Goal: Find specific page/section: Find specific page/section

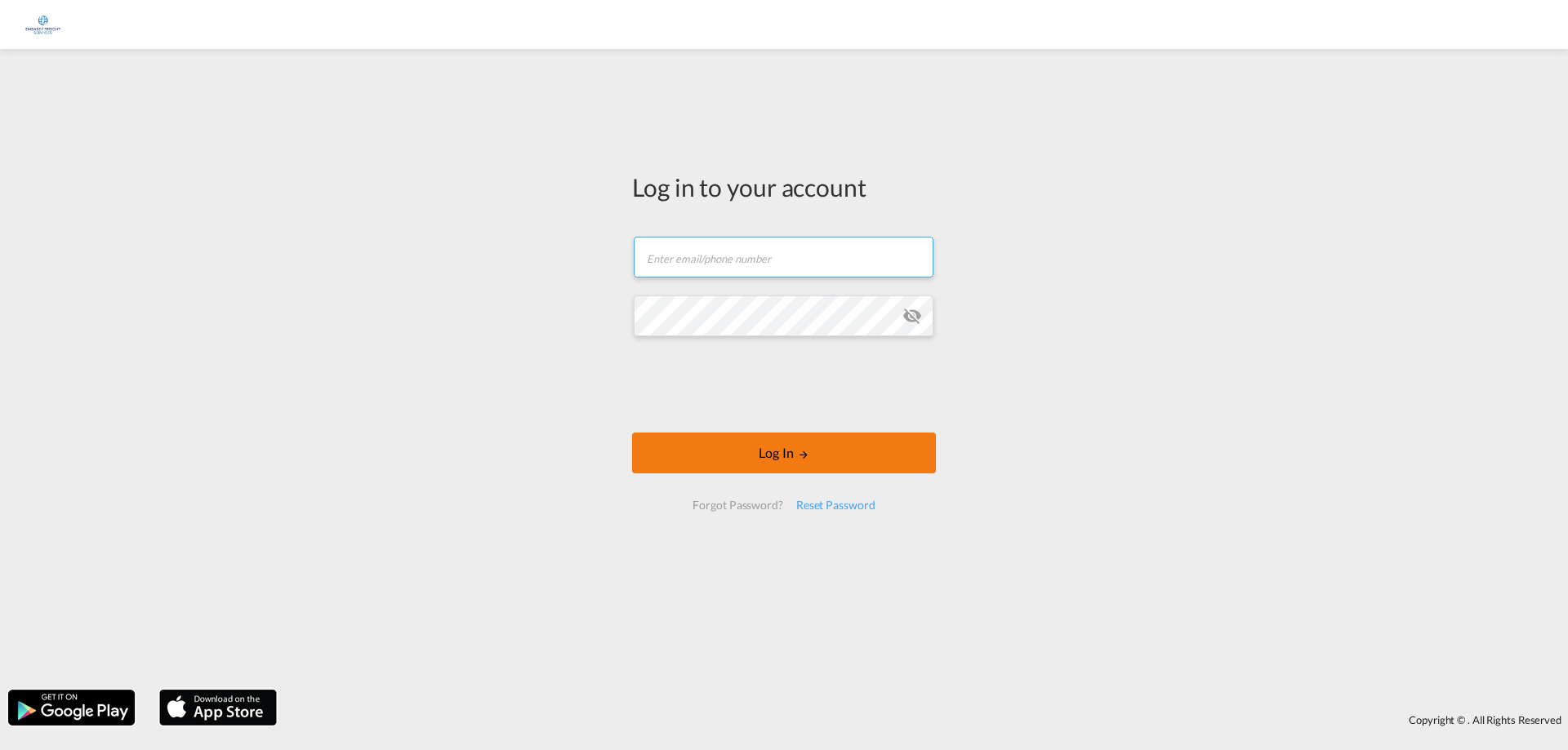
type input "[EMAIL_ADDRESS][DOMAIN_NAME]"
click at [852, 433] on button "Log In" at bounding box center [784, 452] width 304 height 41
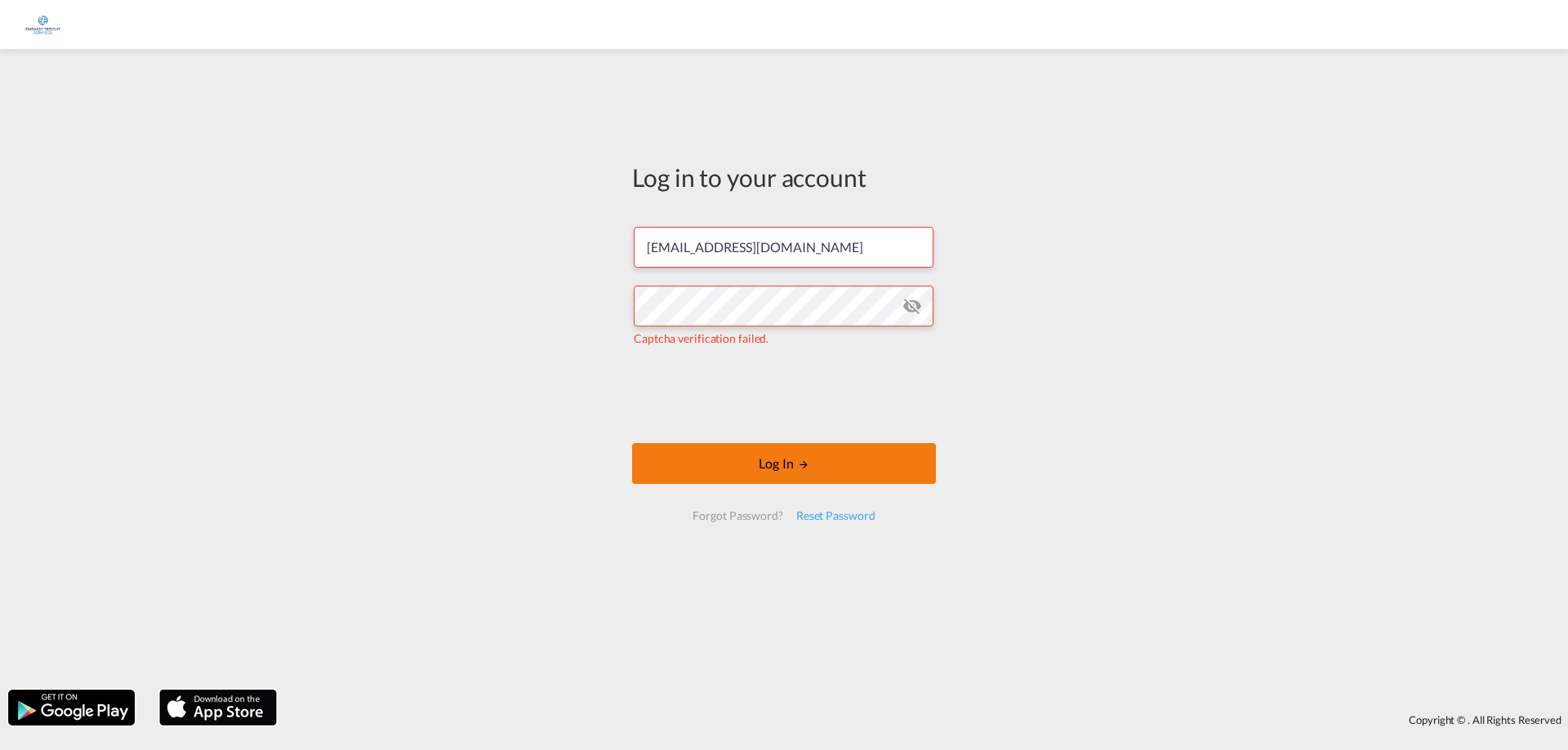
click at [786, 469] on button "Log In" at bounding box center [784, 463] width 304 height 41
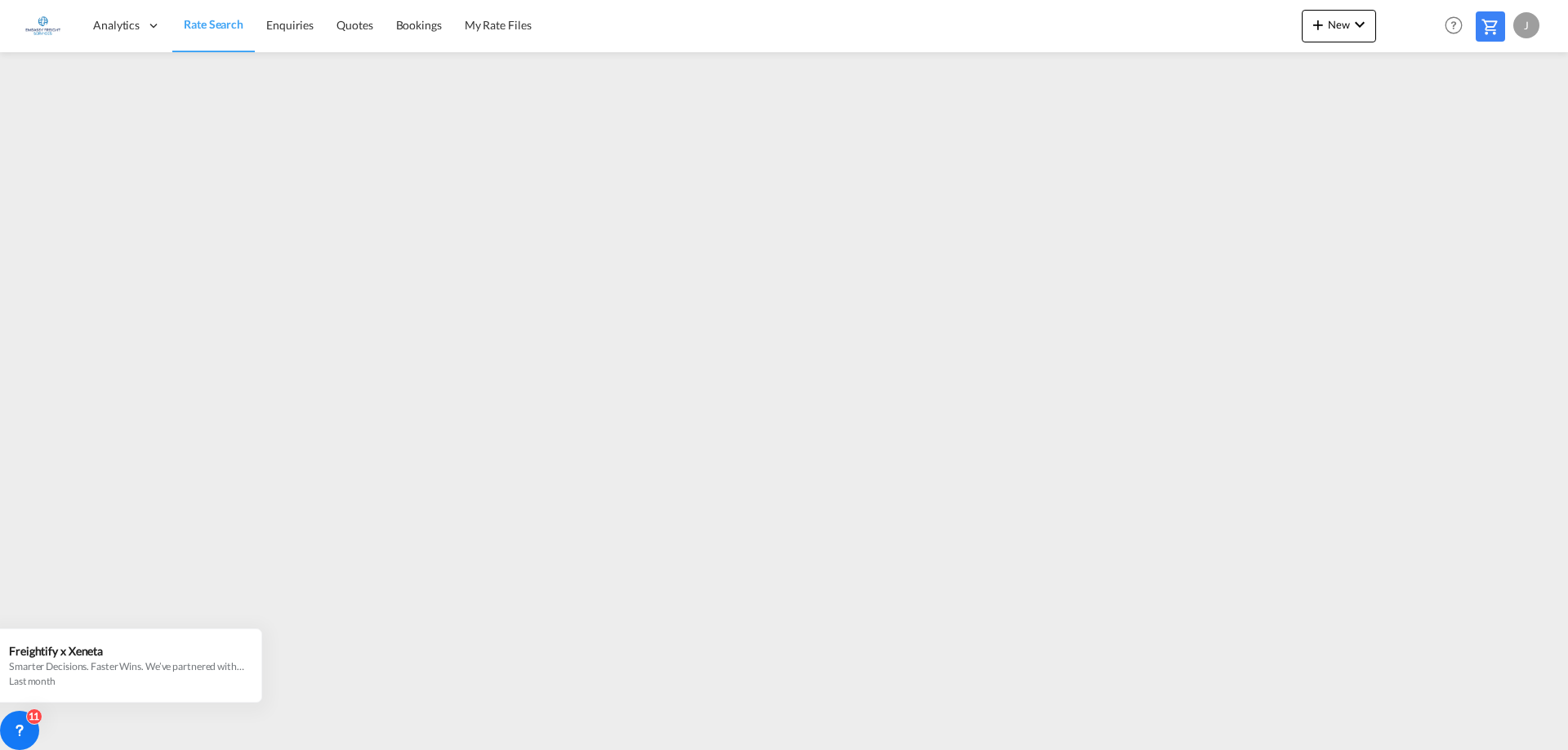
click at [1531, 19] on div "J" at bounding box center [1526, 25] width 27 height 27
click at [1495, 125] on button "Logout" at bounding box center [1508, 125] width 106 height 33
